Goal: Task Accomplishment & Management: Use online tool/utility

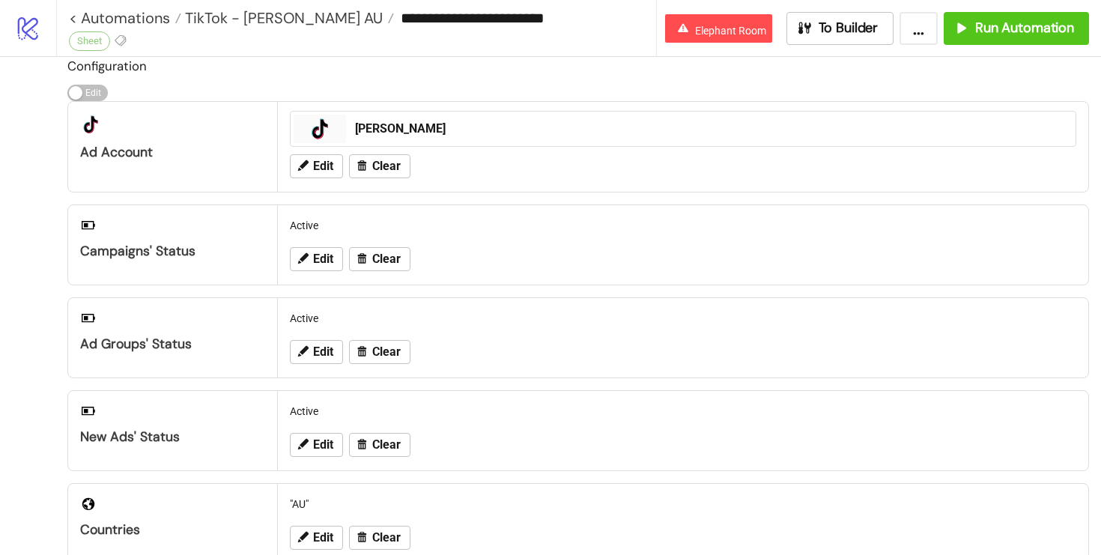
scroll to position [16, 0]
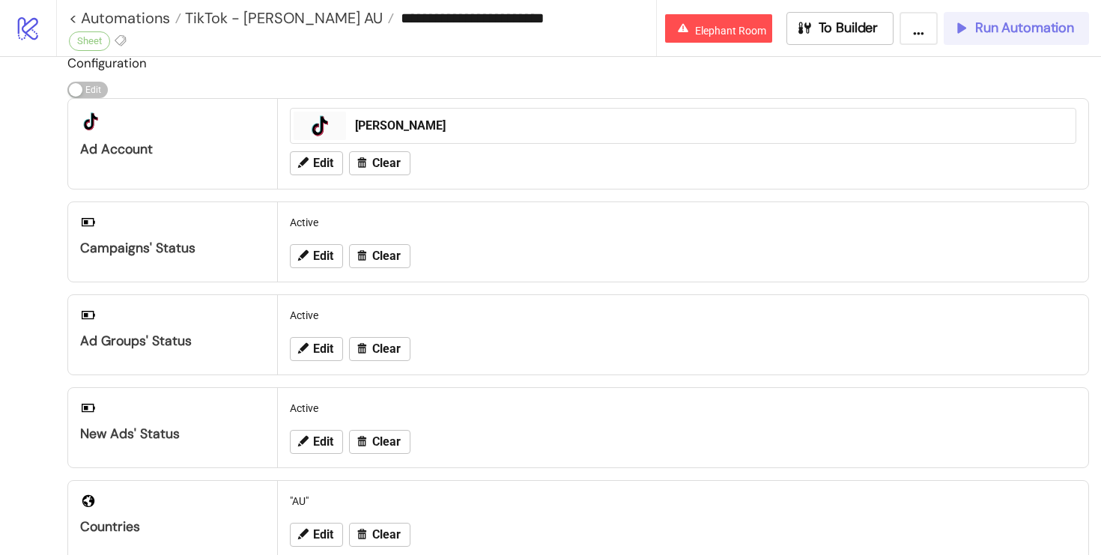
click at [975, 31] on span "Run Automation" at bounding box center [1024, 27] width 99 height 17
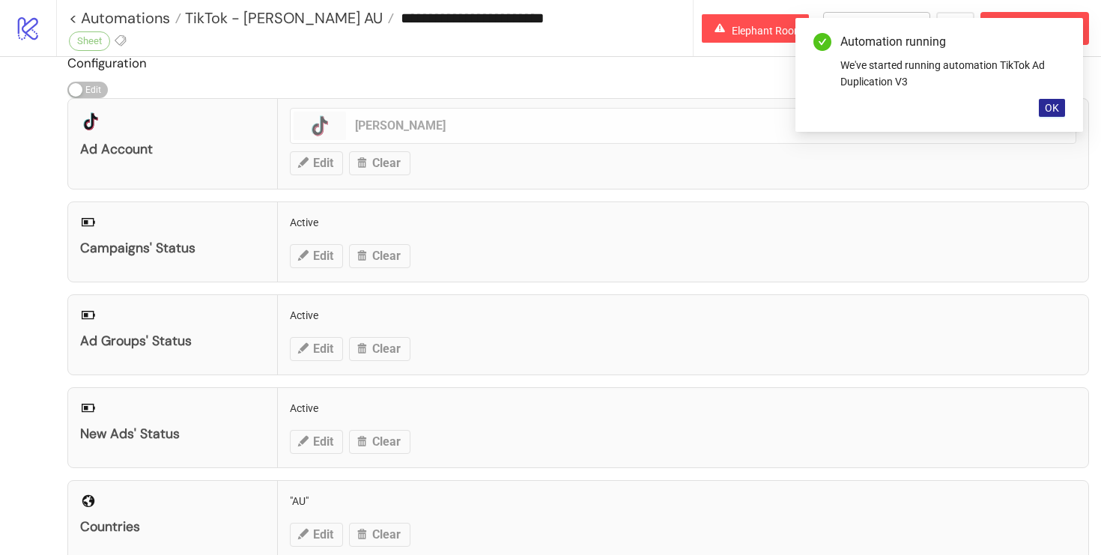
click at [1054, 107] on span "OK" at bounding box center [1052, 108] width 14 height 12
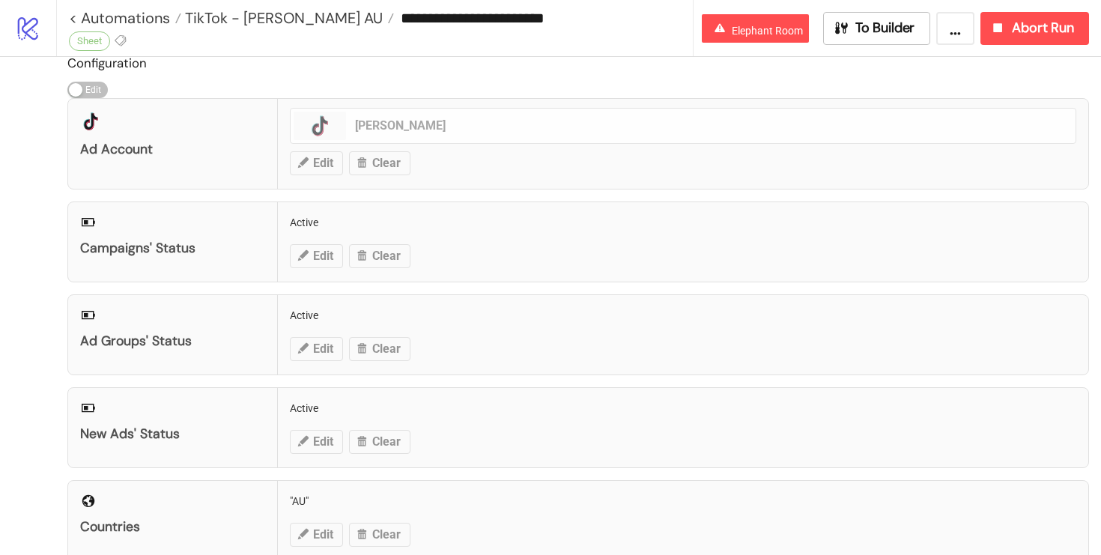
click at [928, 46] on div "**********" at bounding box center [578, 28] width 1045 height 56
click at [925, 29] on button "To Builder" at bounding box center [877, 28] width 108 height 33
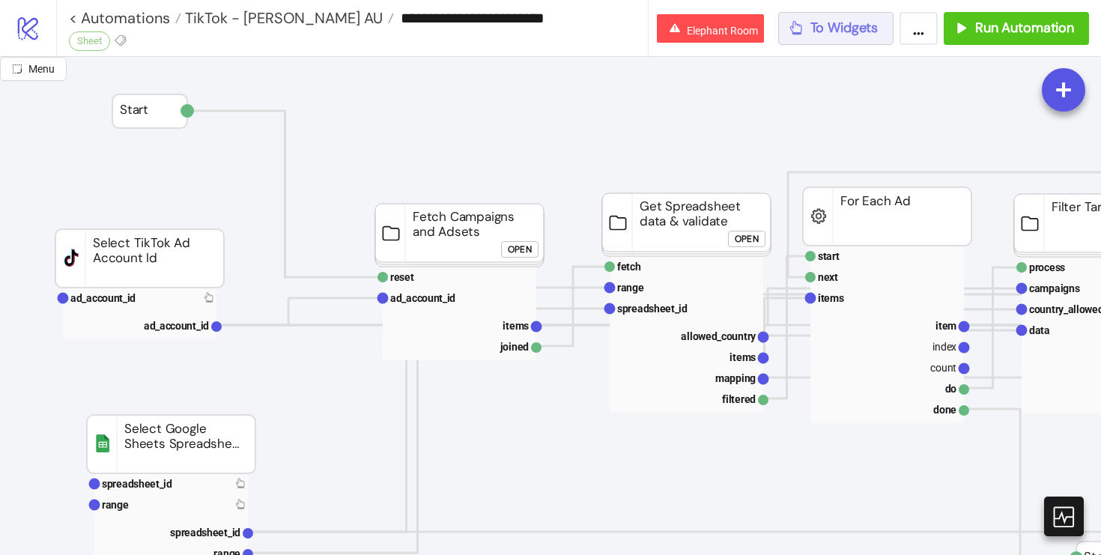
click at [811, 40] on button "To Widgets" at bounding box center [836, 28] width 116 height 33
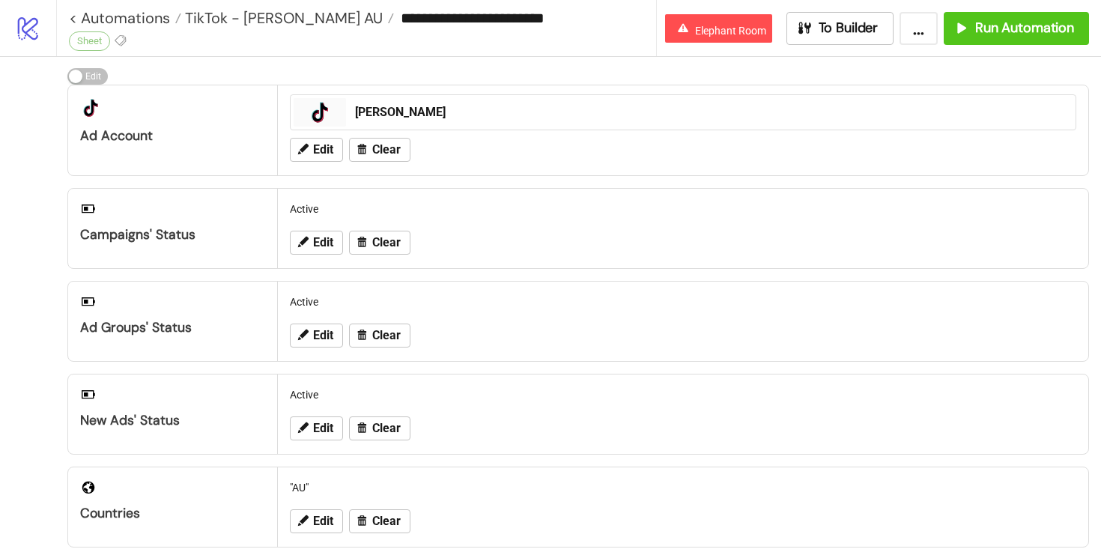
scroll to position [28, 0]
click at [311, 236] on button "Edit" at bounding box center [316, 244] width 53 height 24
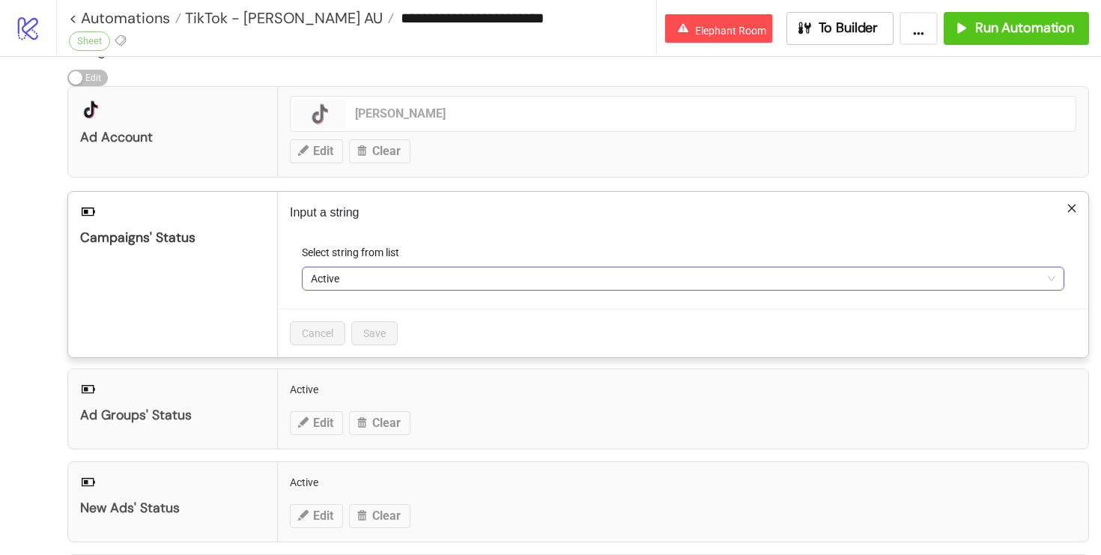
click at [433, 276] on span "Active" at bounding box center [683, 278] width 744 height 22
click at [560, 172] on div "platform/tik_tok Ad Account platform/tik_tok [PERSON_NAME] Edit Clear" at bounding box center [577, 131] width 1021 height 91
click at [1074, 217] on p "Input a string" at bounding box center [683, 213] width 786 height 18
click at [1074, 195] on div "Input a string Select string from list Active Cancel Save" at bounding box center [683, 274] width 810 height 165
click at [1074, 198] on div "Input a string Select string from list Active Cancel Save" at bounding box center [683, 274] width 810 height 165
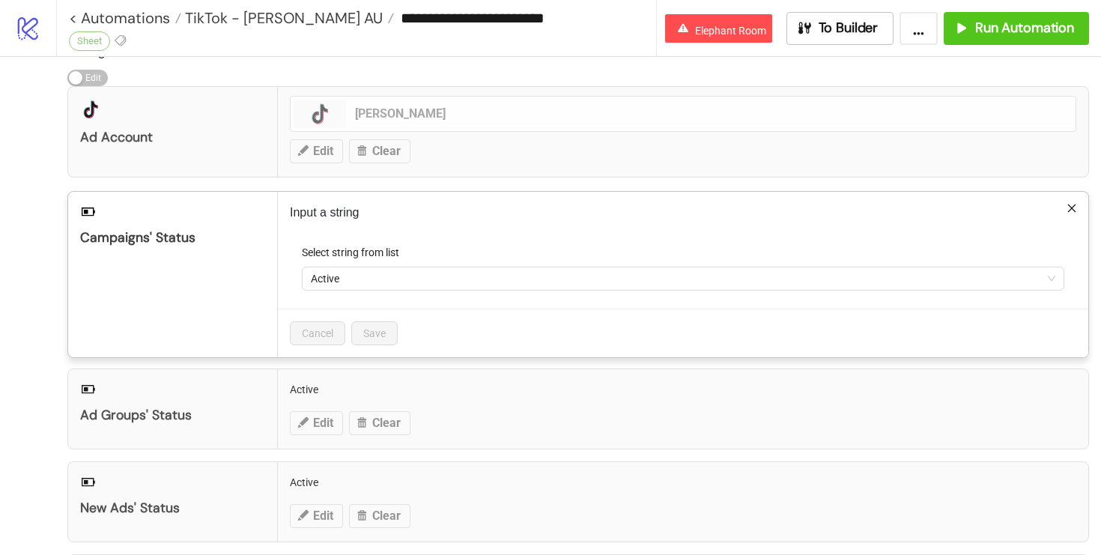
click at [1069, 209] on icon "close" at bounding box center [1072, 208] width 8 height 8
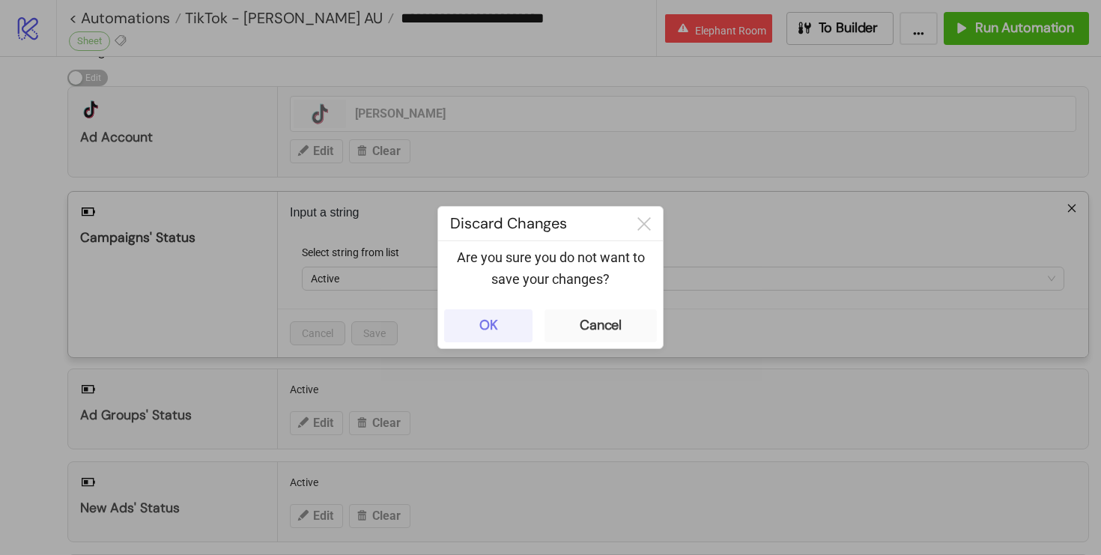
click at [482, 339] on button "OK" at bounding box center [488, 325] width 88 height 33
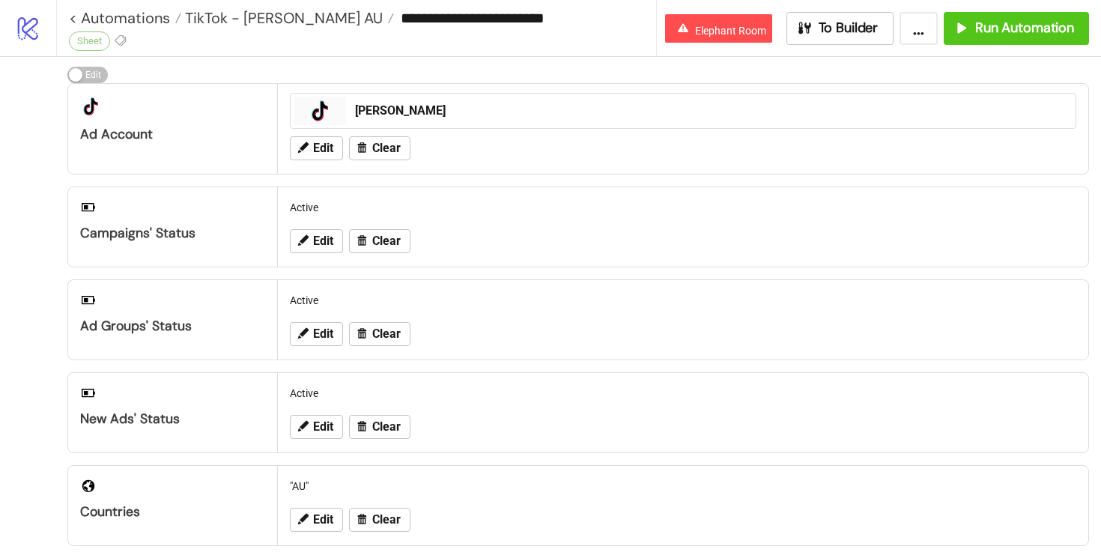
scroll to position [0, 0]
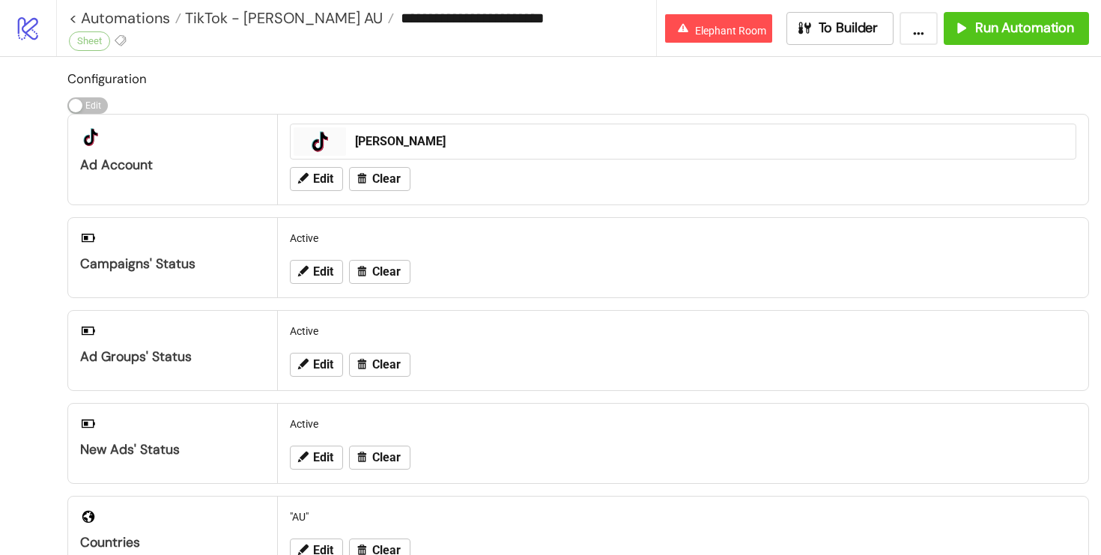
click at [833, 51] on div "**********" at bounding box center [578, 28] width 1045 height 56
click at [831, 36] on span "To Builder" at bounding box center [849, 27] width 60 height 17
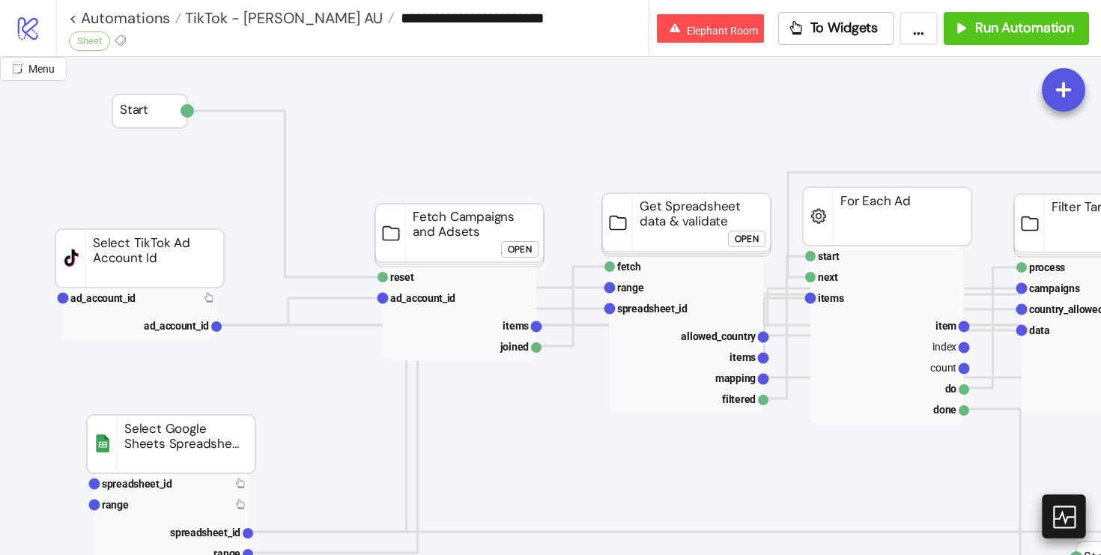
click at [1071, 520] on icon at bounding box center [1063, 516] width 26 height 26
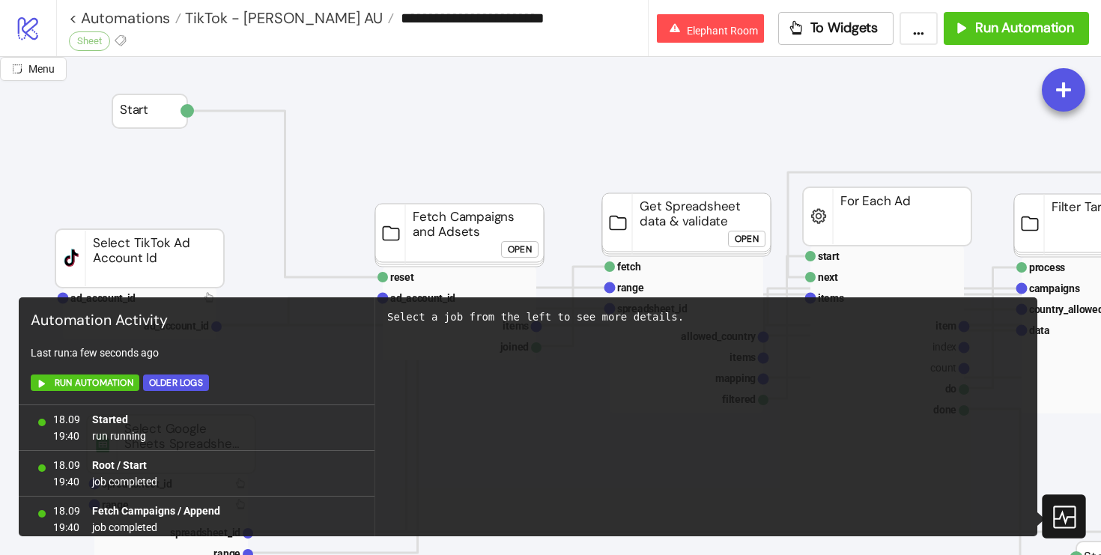
scroll to position [4242, 0]
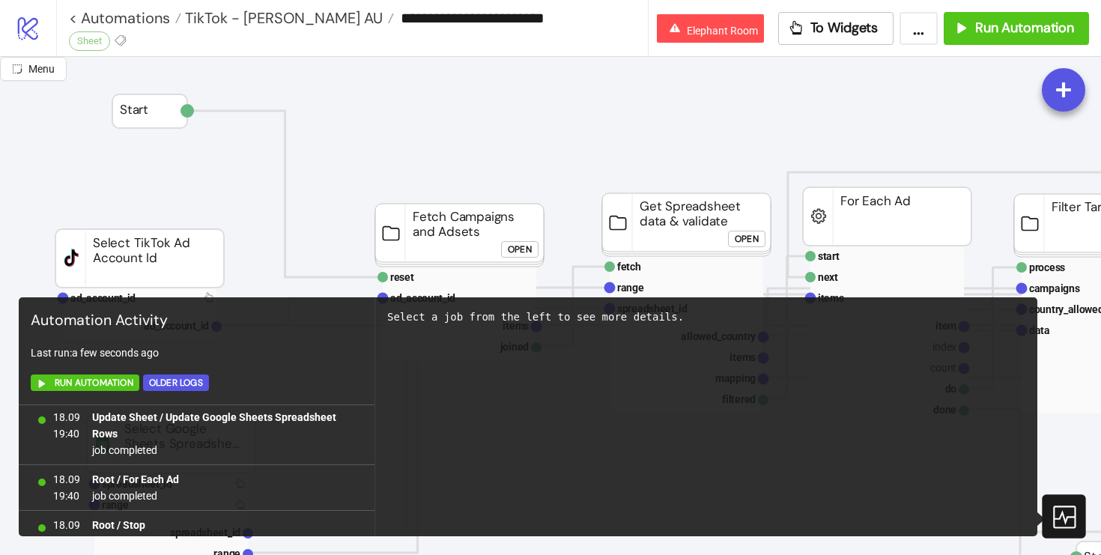
click at [1069, 523] on icon at bounding box center [1063, 516] width 26 height 26
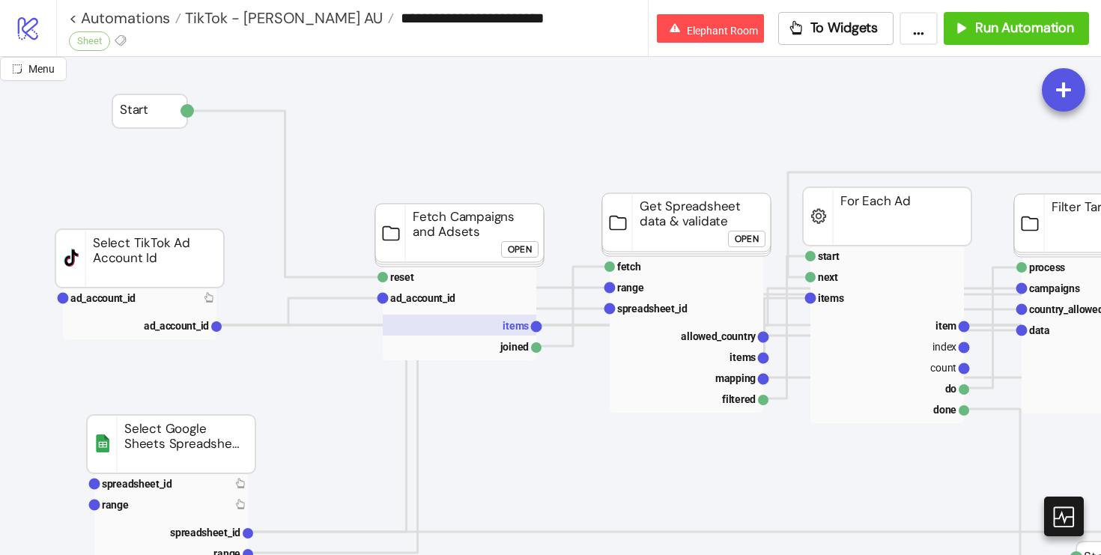
click at [494, 324] on rect at bounding box center [460, 325] width 154 height 21
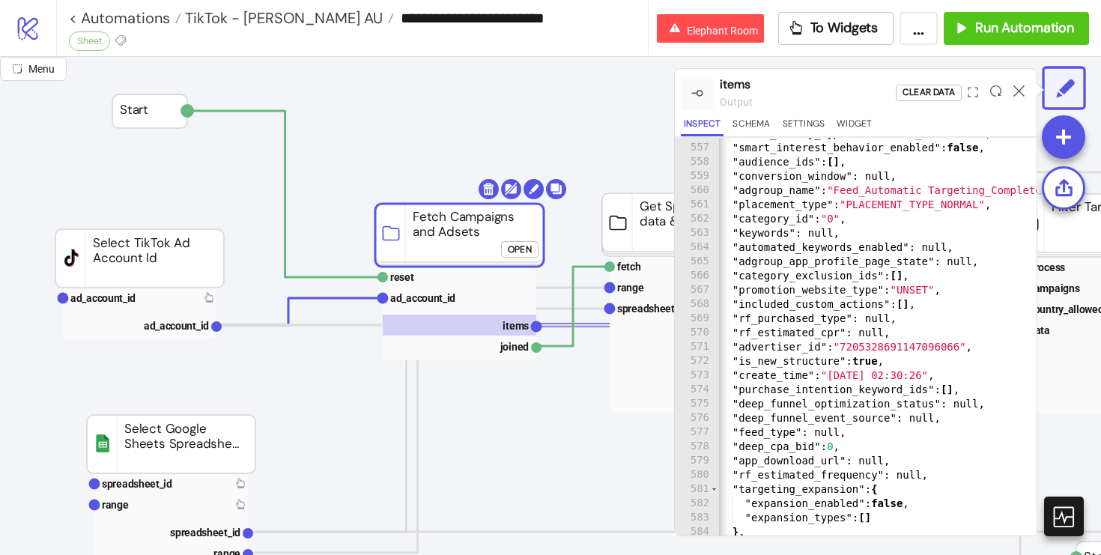
scroll to position [7810, 0]
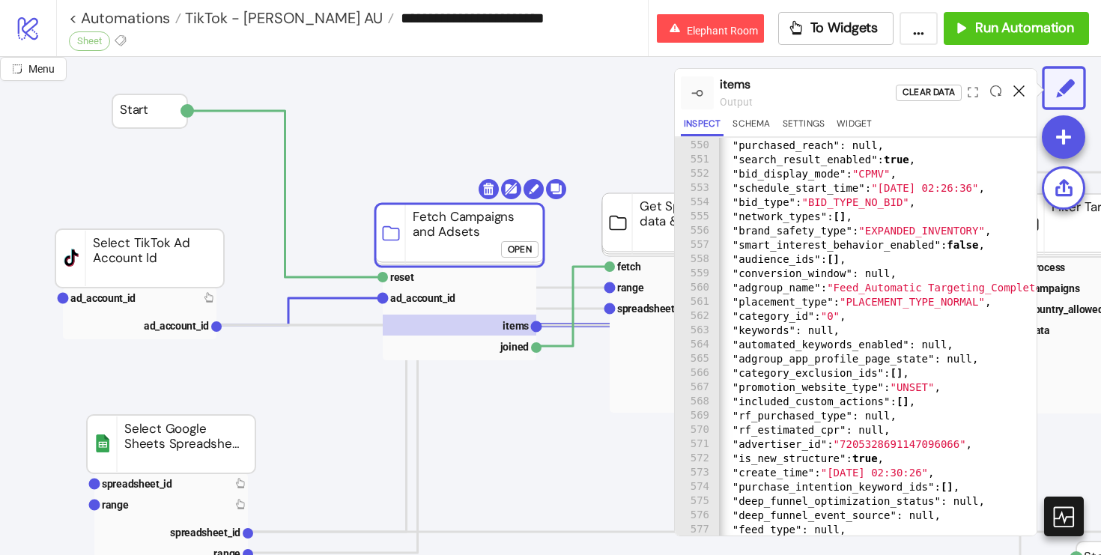
click at [1024, 93] on div at bounding box center [1018, 93] width 23 height 40
click at [1019, 87] on icon at bounding box center [1018, 90] width 11 height 11
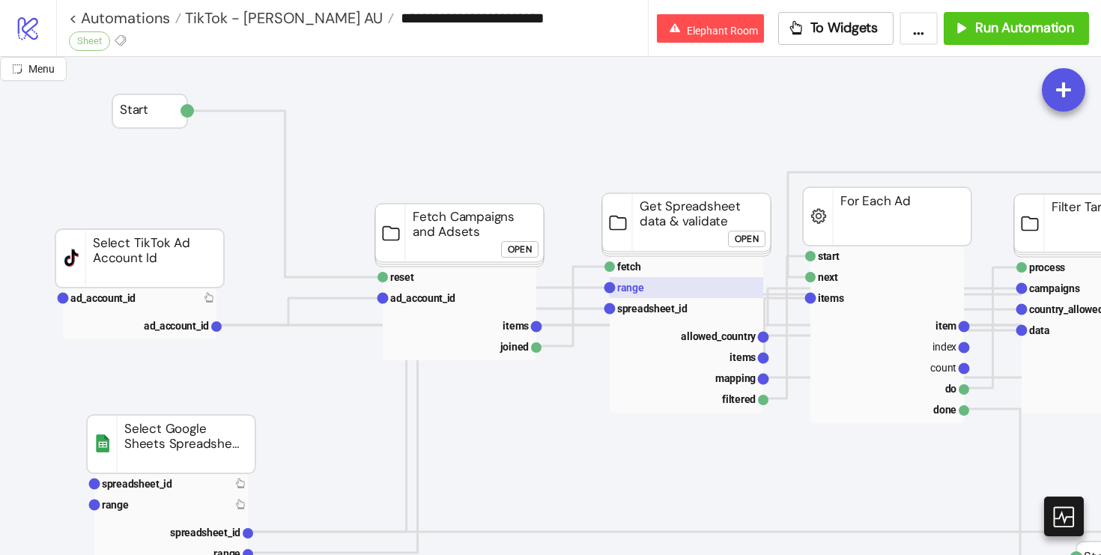
click at [667, 295] on rect at bounding box center [687, 287] width 154 height 21
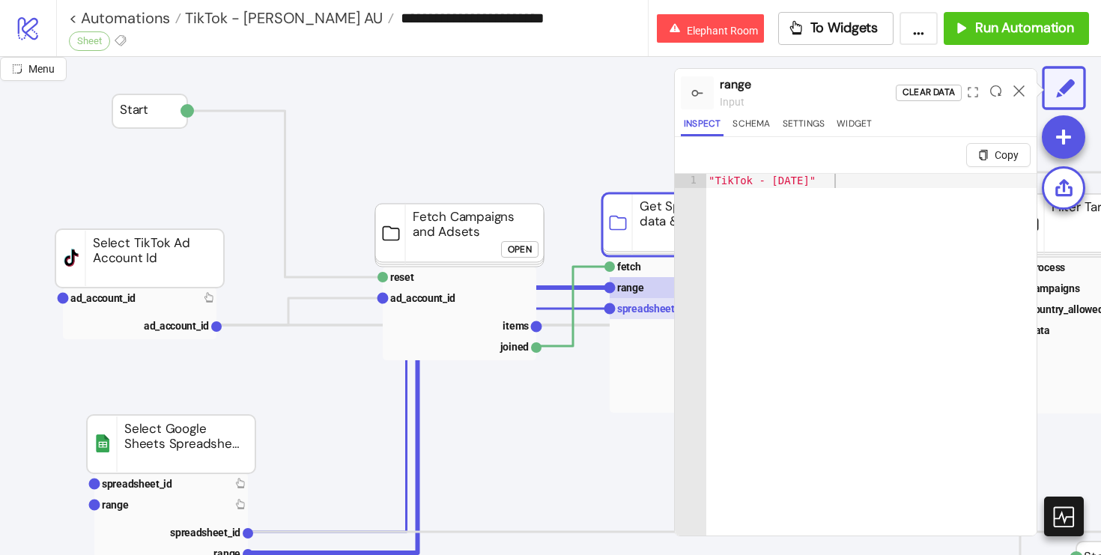
click at [665, 306] on text "spreadsheet_id" at bounding box center [652, 309] width 70 height 12
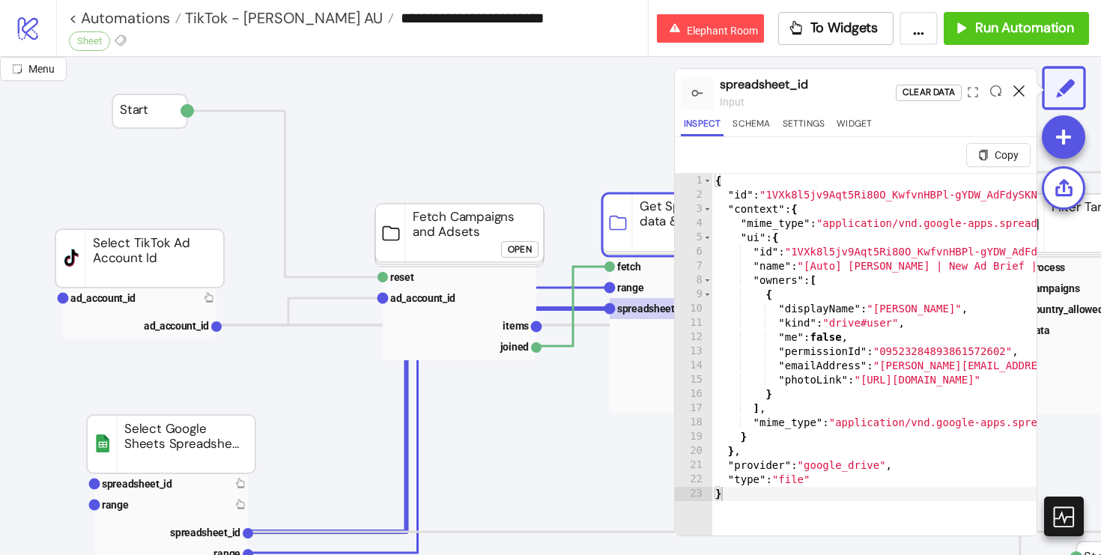
click at [1021, 90] on icon at bounding box center [1018, 90] width 11 height 11
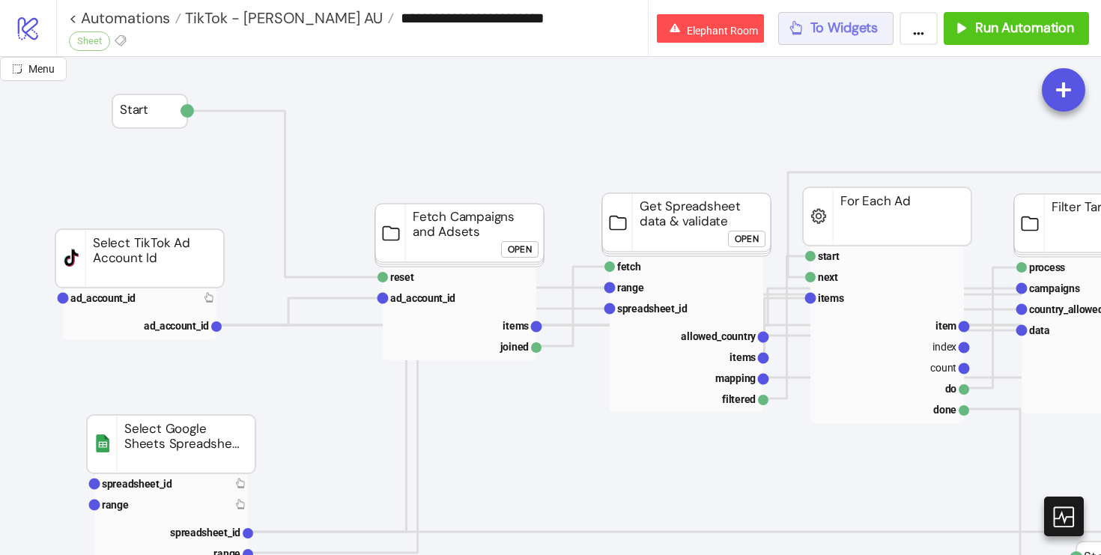
click at [833, 19] on span "To Widgets" at bounding box center [844, 27] width 68 height 17
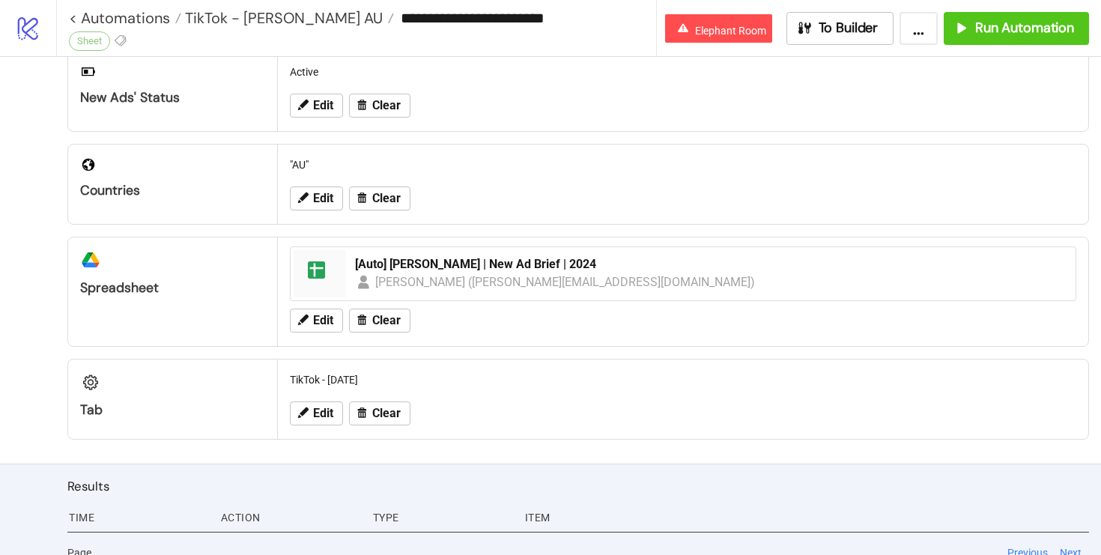
scroll to position [370, 0]
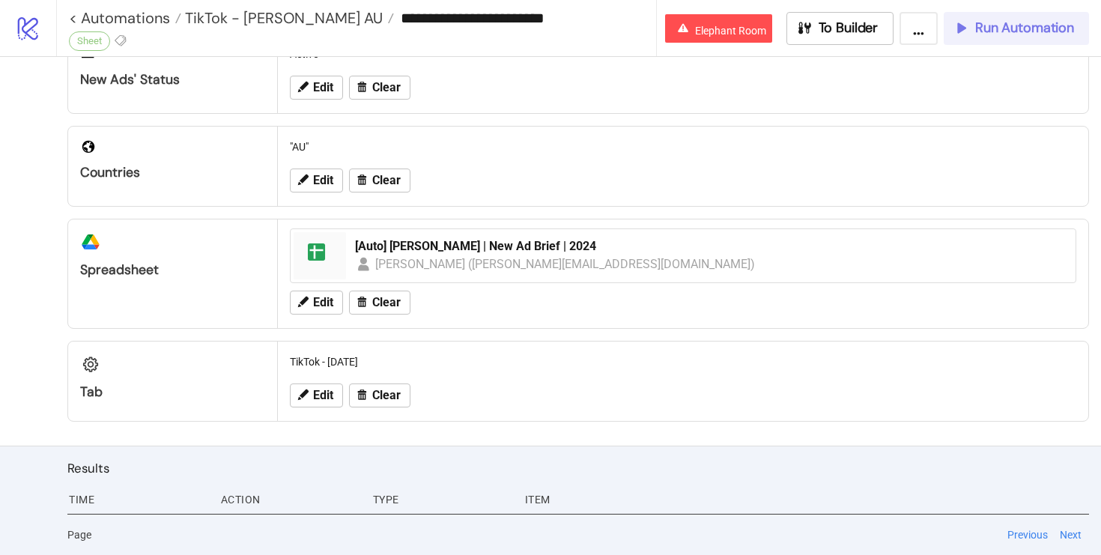
click at [984, 35] on span "Run Automation" at bounding box center [1024, 27] width 99 height 17
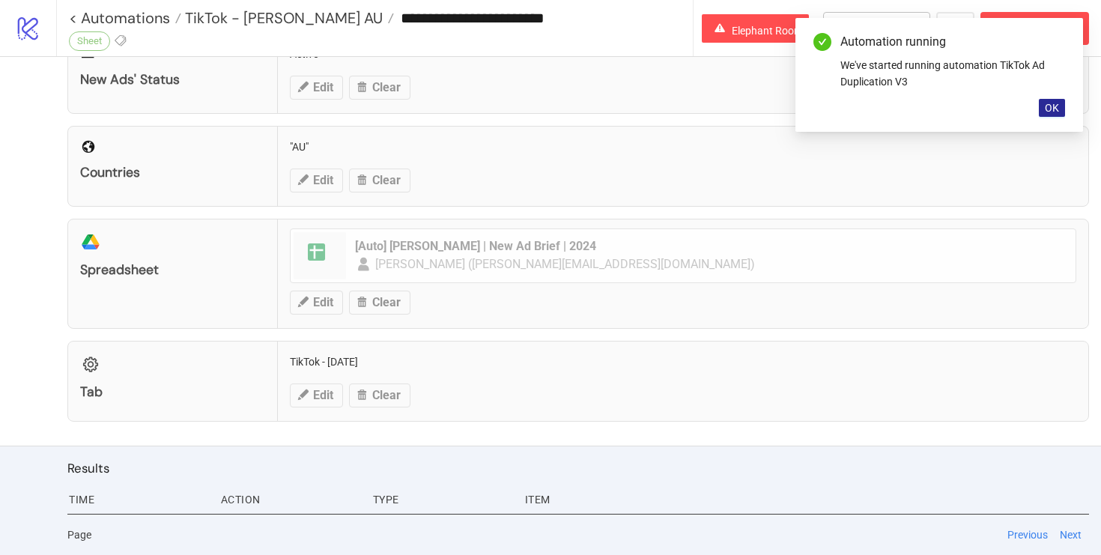
click at [1049, 109] on span "OK" at bounding box center [1052, 108] width 14 height 12
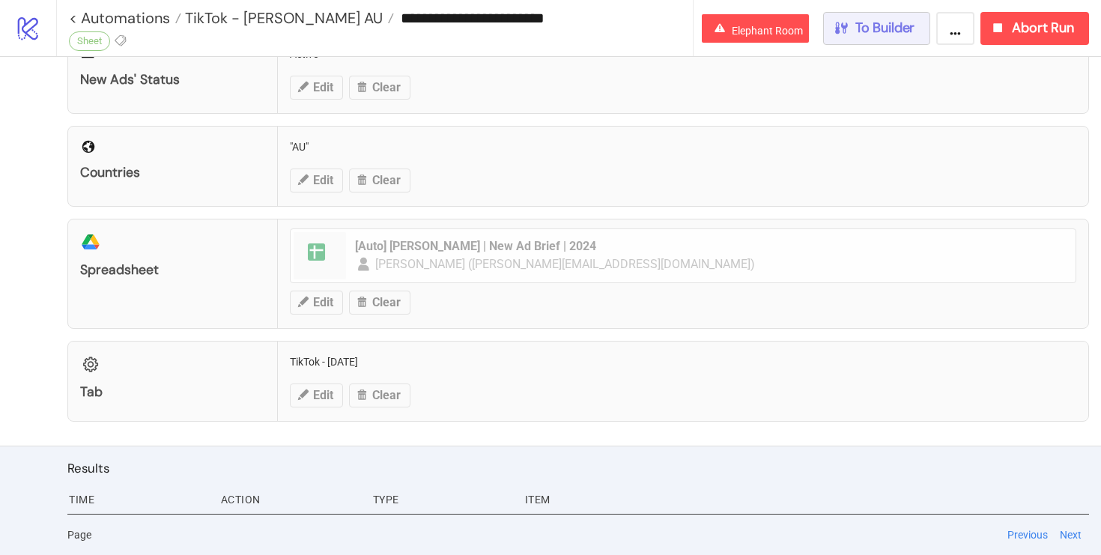
click at [897, 30] on span "To Builder" at bounding box center [885, 27] width 60 height 17
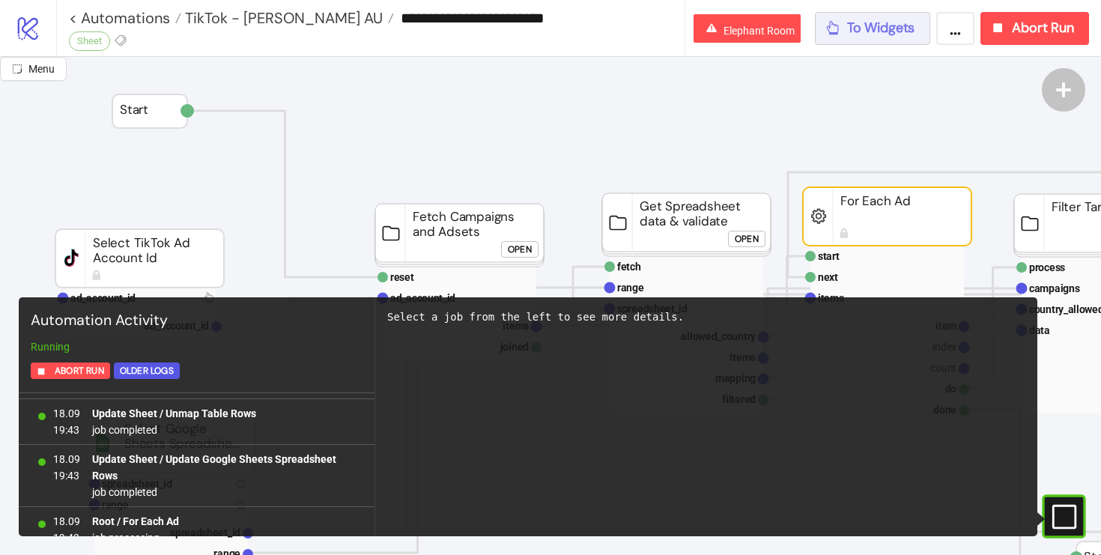
scroll to position [3681, 0]
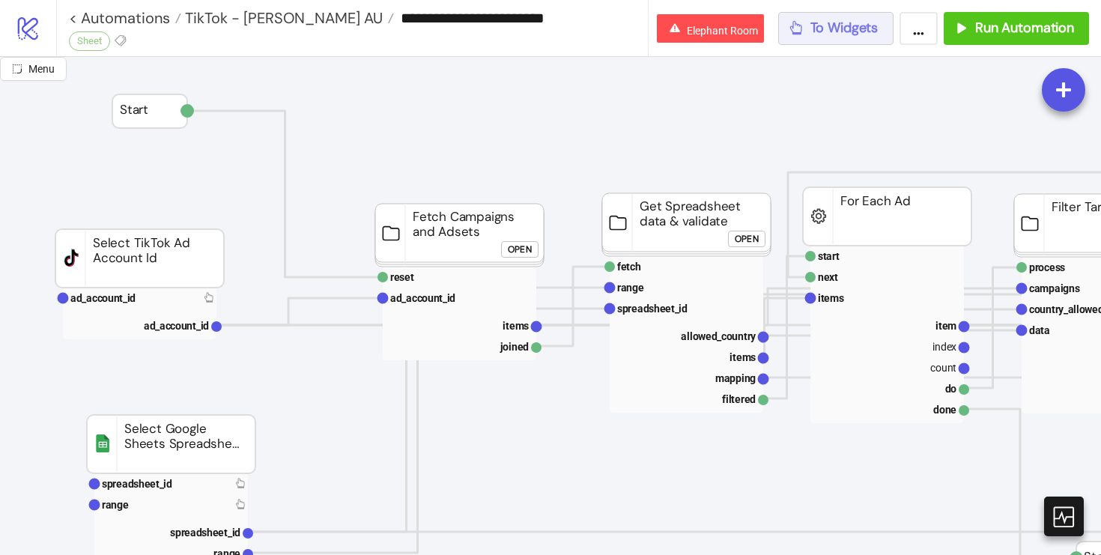
click at [866, 34] on span "To Widgets" at bounding box center [844, 27] width 68 height 17
